Goal: Task Accomplishment & Management: Use online tool/utility

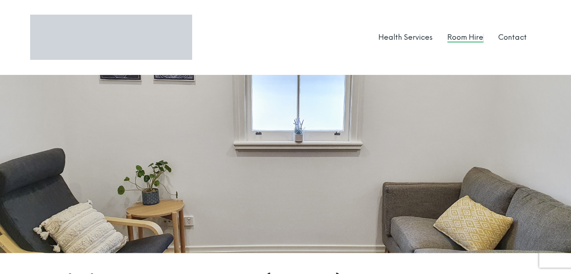
click at [469, 34] on link "Room Hire" at bounding box center [466, 37] width 36 height 9
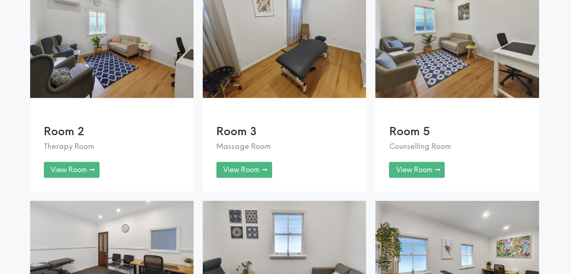
scroll to position [765, 0]
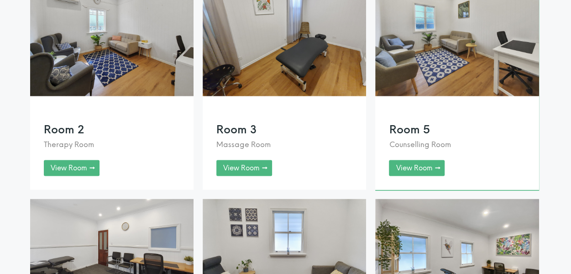
click at [422, 181] on link at bounding box center [456, 81] width 163 height 216
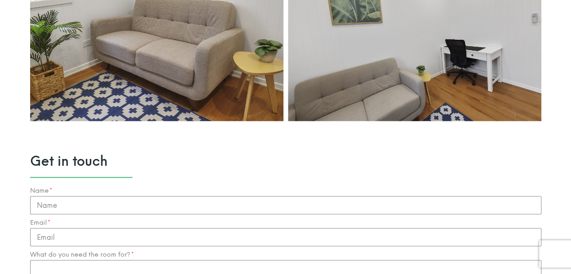
scroll to position [100, 0]
